Goal: Task Accomplishment & Management: Manage account settings

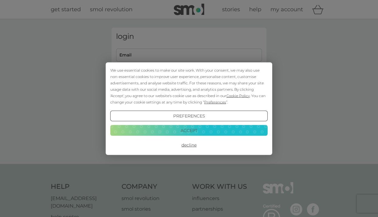
type input "kjeary@gmail.com"
click at [187, 129] on button "Accept" at bounding box center [188, 130] width 157 height 11
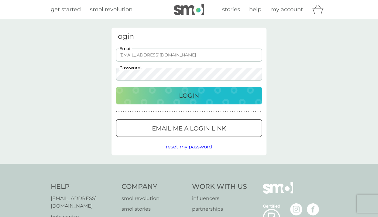
click at [173, 96] on div "Login" at bounding box center [189, 96] width 134 height 10
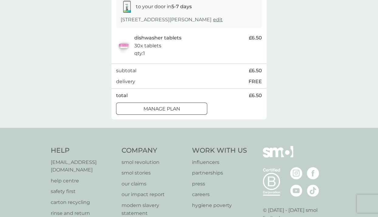
scroll to position [122, 0]
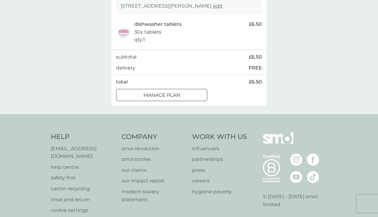
click at [160, 98] on div at bounding box center [162, 95] width 22 height 6
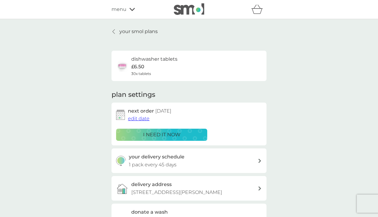
click at [143, 117] on span "edit date" at bounding box center [139, 119] width 22 height 6
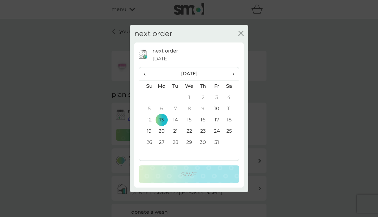
click at [233, 75] on span "›" at bounding box center [231, 73] width 6 height 13
click at [162, 131] on td "17" at bounding box center [162, 130] width 14 height 11
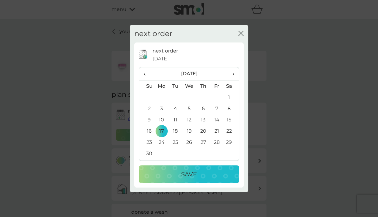
click at [163, 143] on td "24" at bounding box center [162, 142] width 14 height 11
click at [189, 171] on p "Save" at bounding box center [189, 175] width 16 height 10
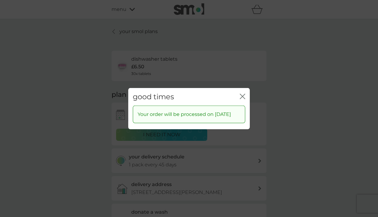
click at [242, 94] on icon "close" at bounding box center [242, 96] width 5 height 5
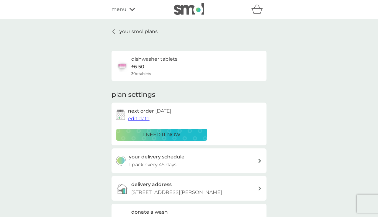
click at [135, 9] on div "menu" at bounding box center [138, 9] width 52 height 8
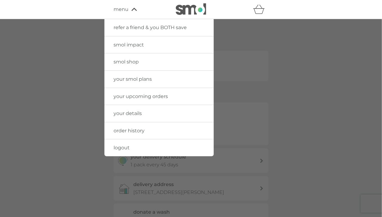
click at [124, 148] on span "logout" at bounding box center [122, 148] width 16 height 6
